Goal: Task Accomplishment & Management: Complete application form

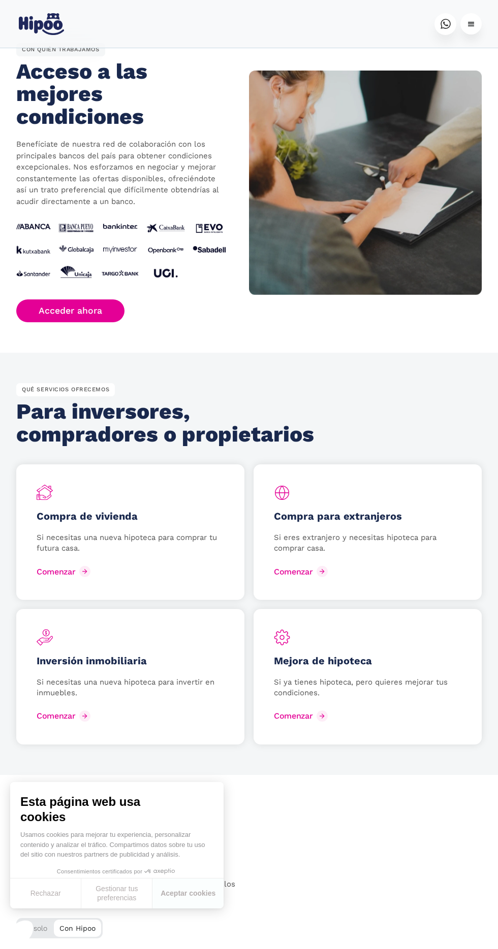
scroll to position [1146, 0]
click at [50, 527] on div "Compra de vivienda Si necesitas una nueva hipoteca para comprar tu futura casa.…" at bounding box center [130, 532] width 228 height 136
click at [47, 714] on div "Comenzar" at bounding box center [64, 716] width 39 height 10
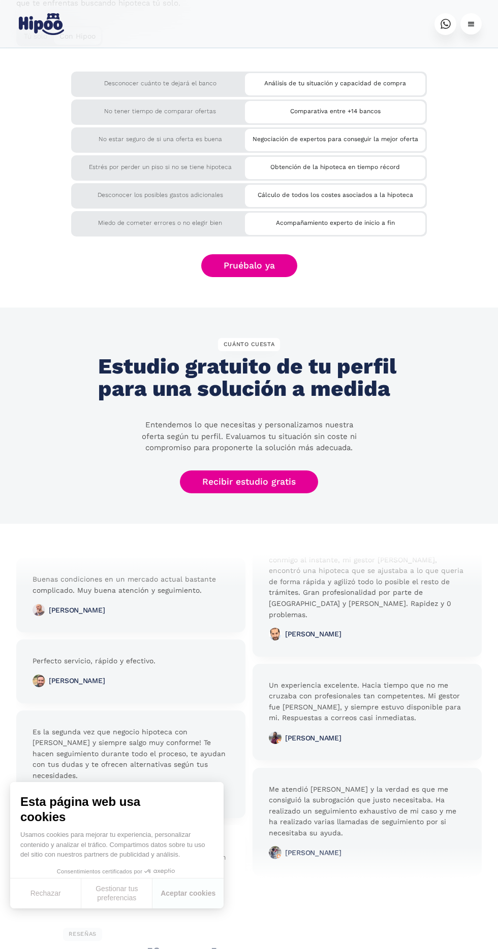
scroll to position [2437, 0]
